Goal: Find specific page/section: Find specific page/section

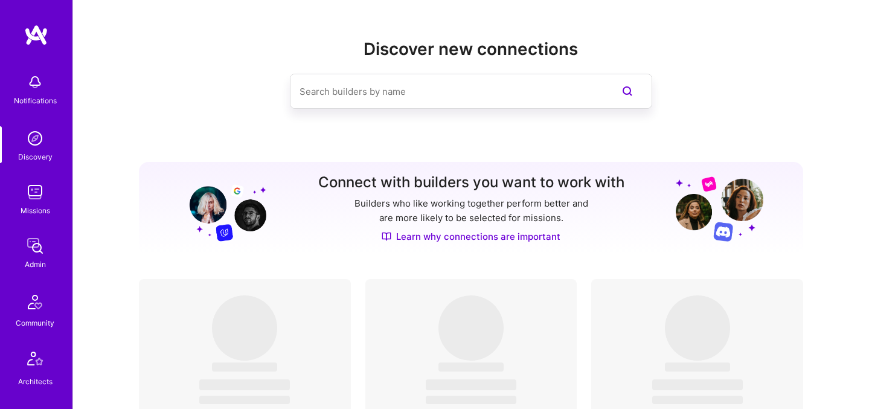
click at [36, 248] on img at bounding box center [35, 246] width 24 height 24
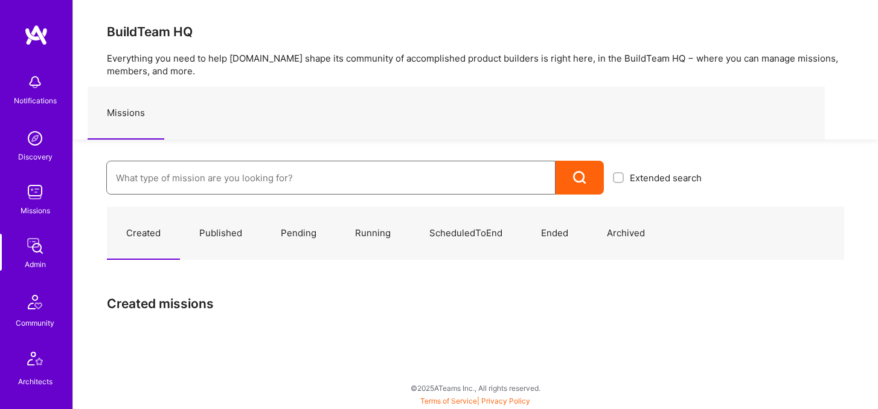
click at [261, 182] on input at bounding box center [331, 177] width 430 height 31
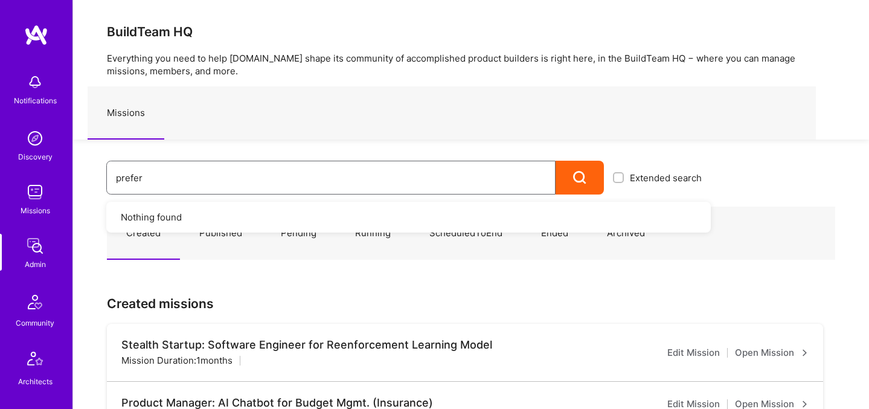
type input "prefer"
click at [34, 191] on img at bounding box center [35, 192] width 24 height 24
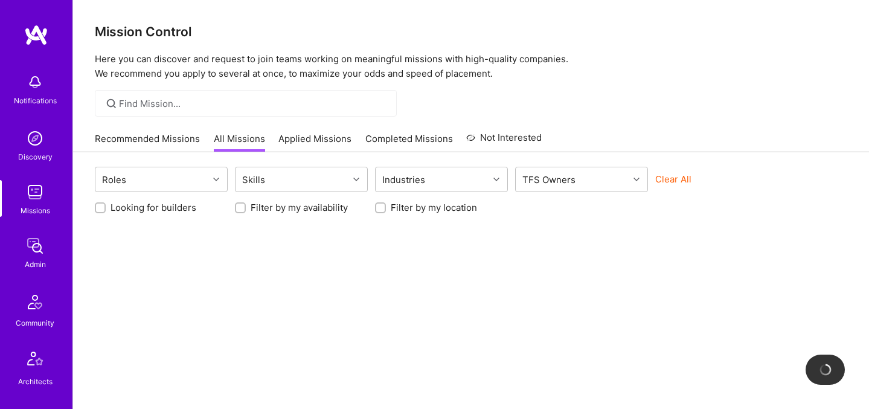
click at [684, 180] on button "Clear All" at bounding box center [673, 179] width 36 height 13
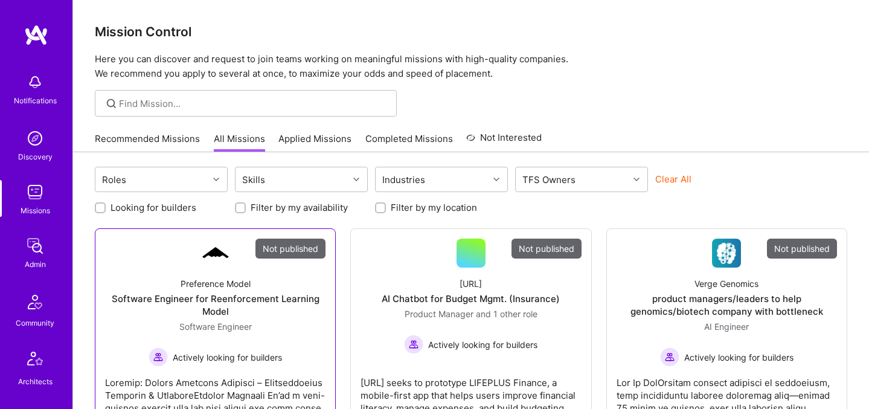
click at [273, 299] on div "Software Engineer for Reenforcement Learning Model" at bounding box center [215, 304] width 220 height 25
